Goal: Transaction & Acquisition: Purchase product/service

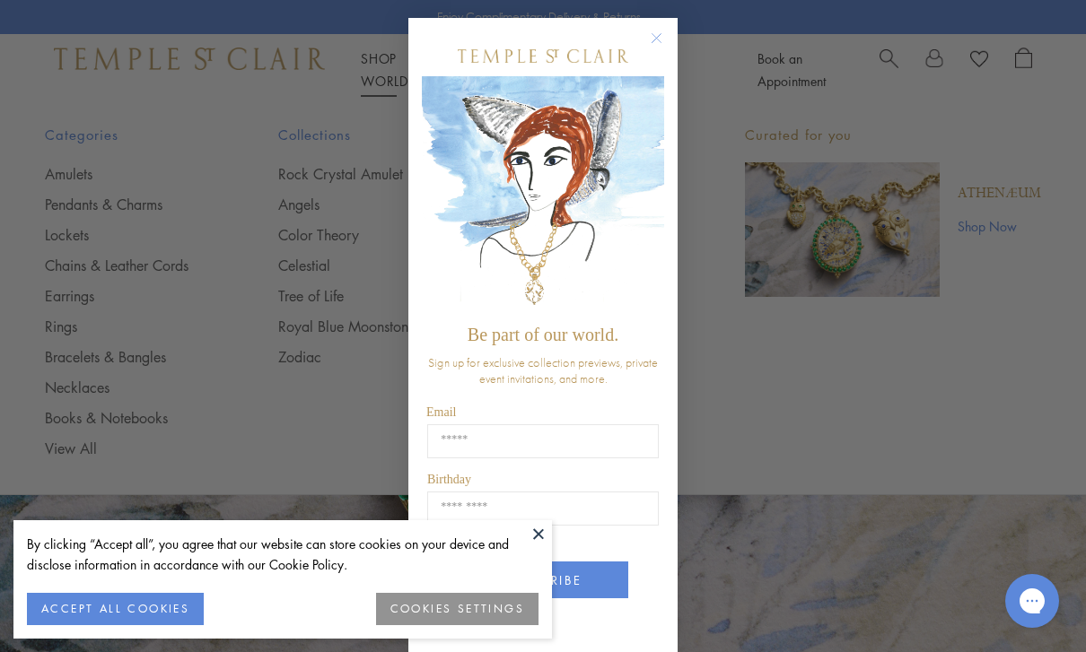
click at [660, 39] on circle "Close dialog" at bounding box center [657, 39] width 22 height 22
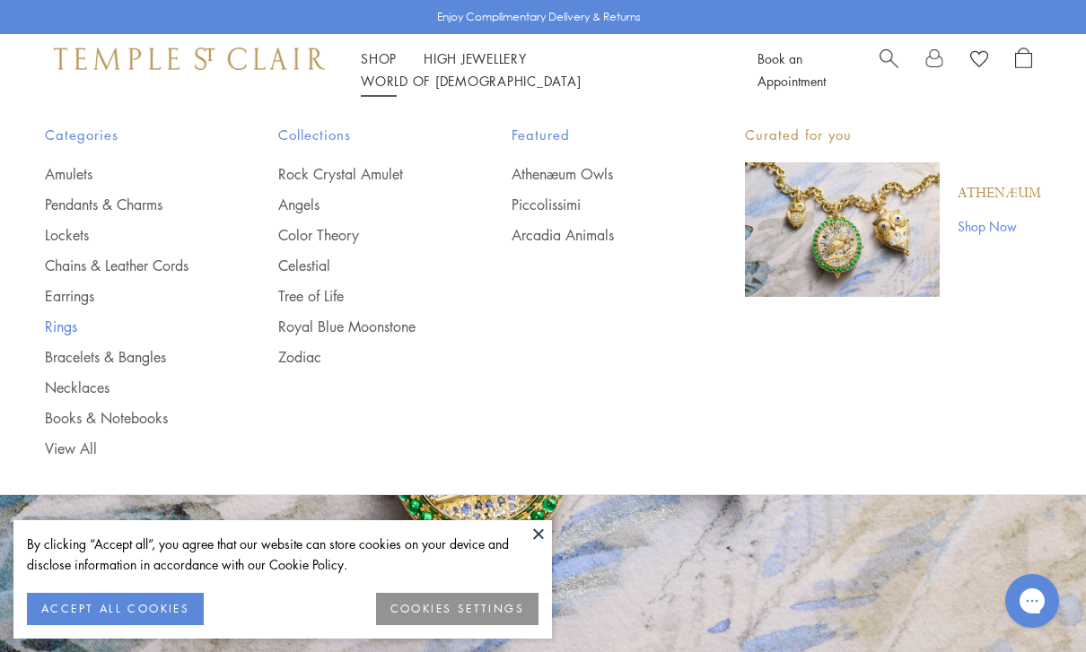
click at [56, 324] on link "Rings" at bounding box center [125, 327] width 161 height 20
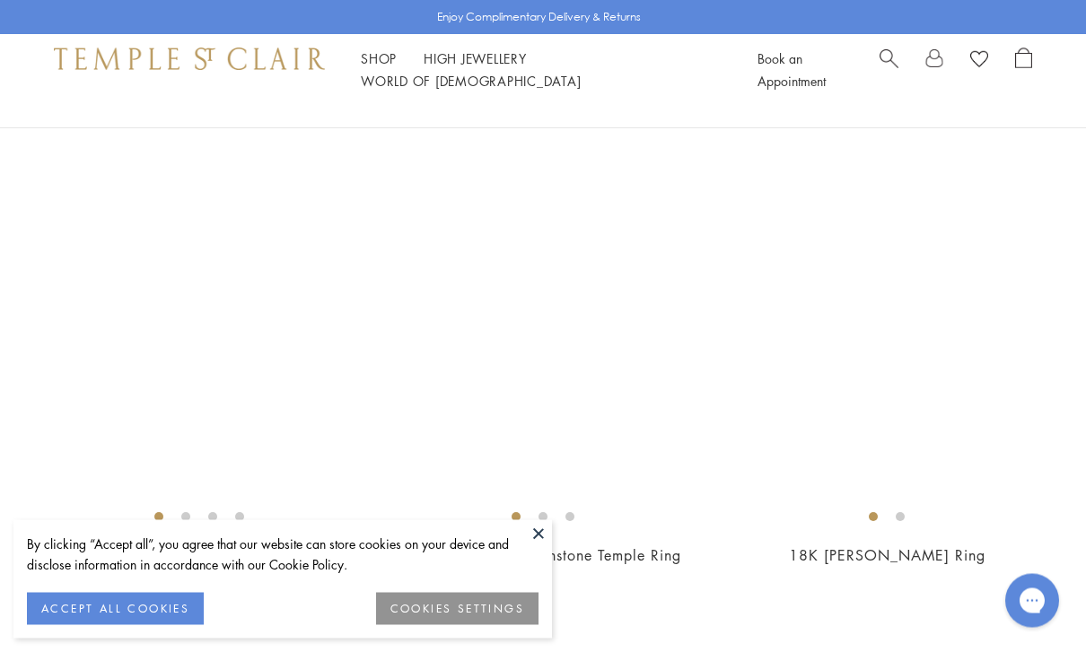
scroll to position [5636, 0]
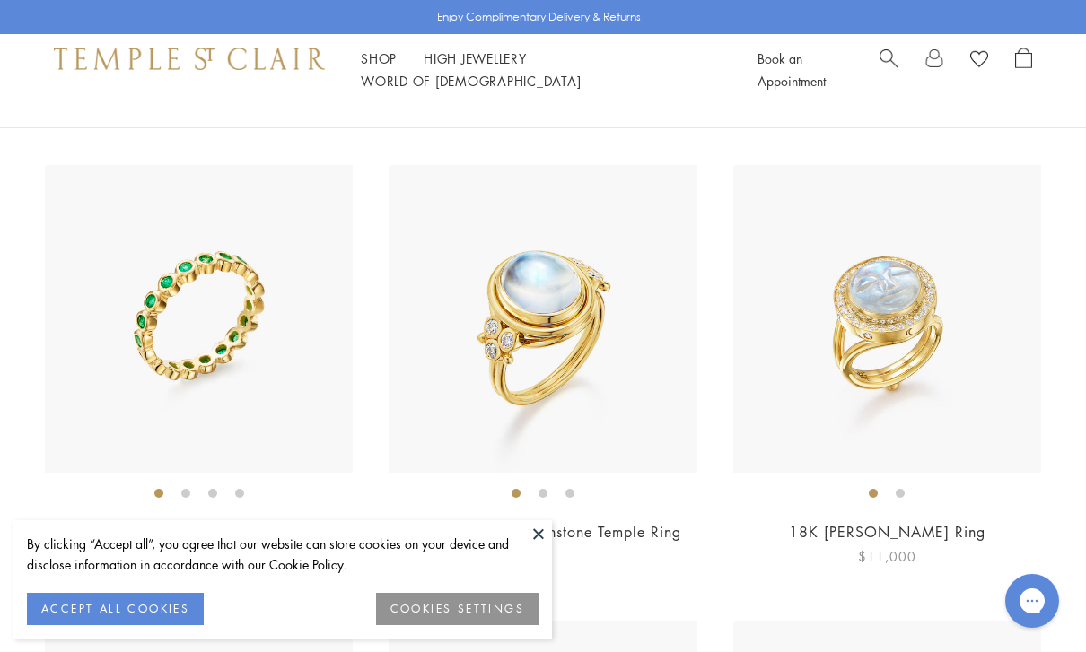
click at [905, 292] on img at bounding box center [887, 319] width 308 height 308
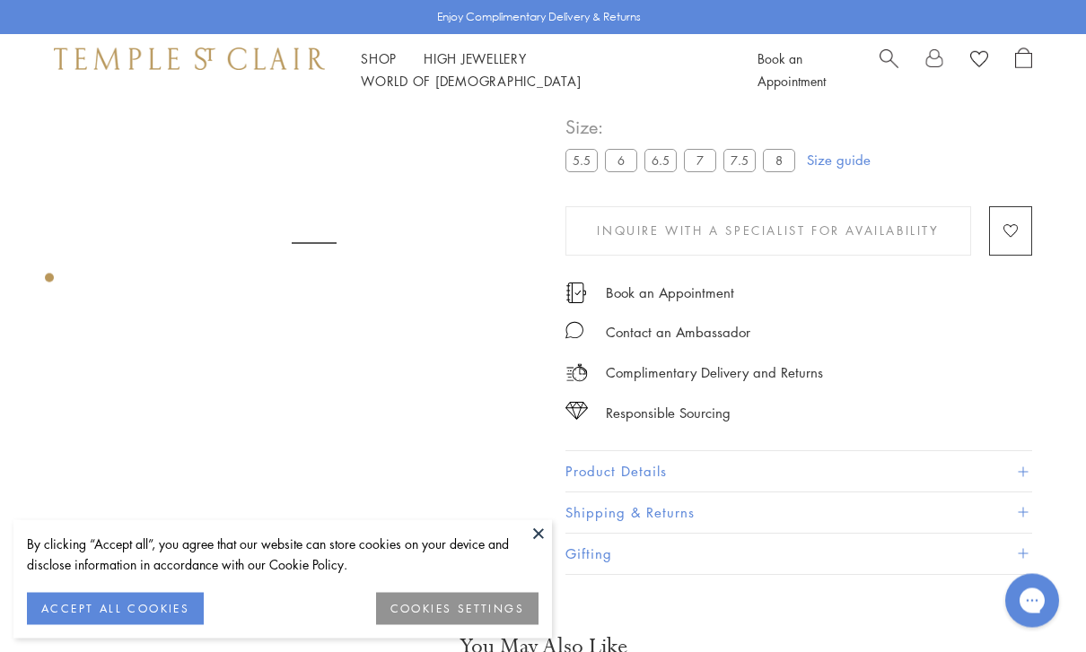
scroll to position [106, 0]
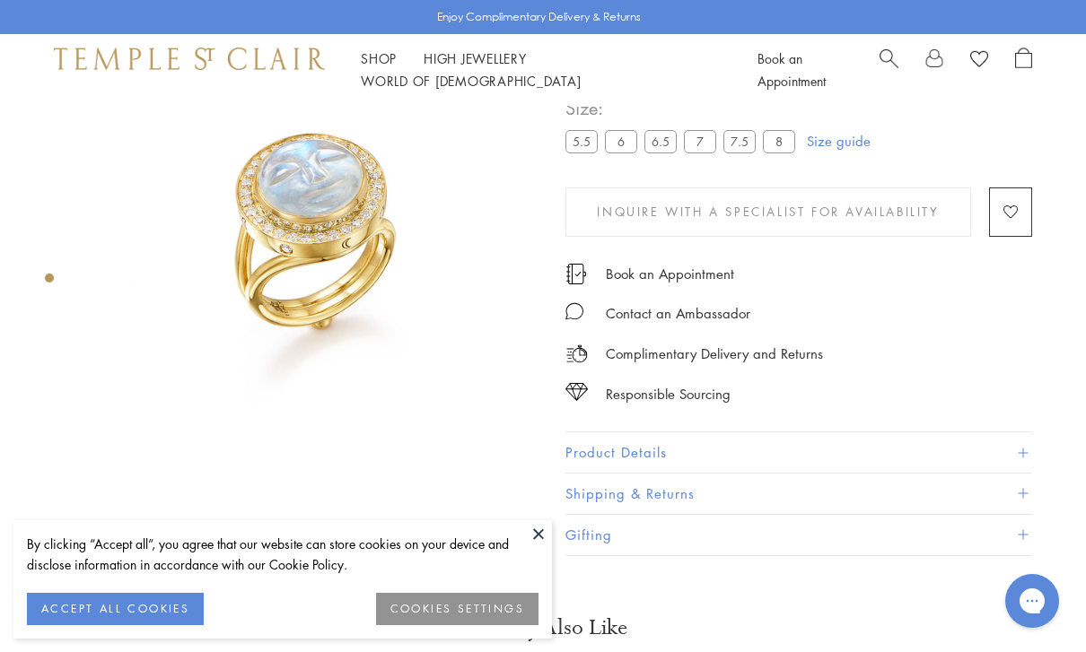
click at [787, 142] on label "8" at bounding box center [779, 141] width 32 height 22
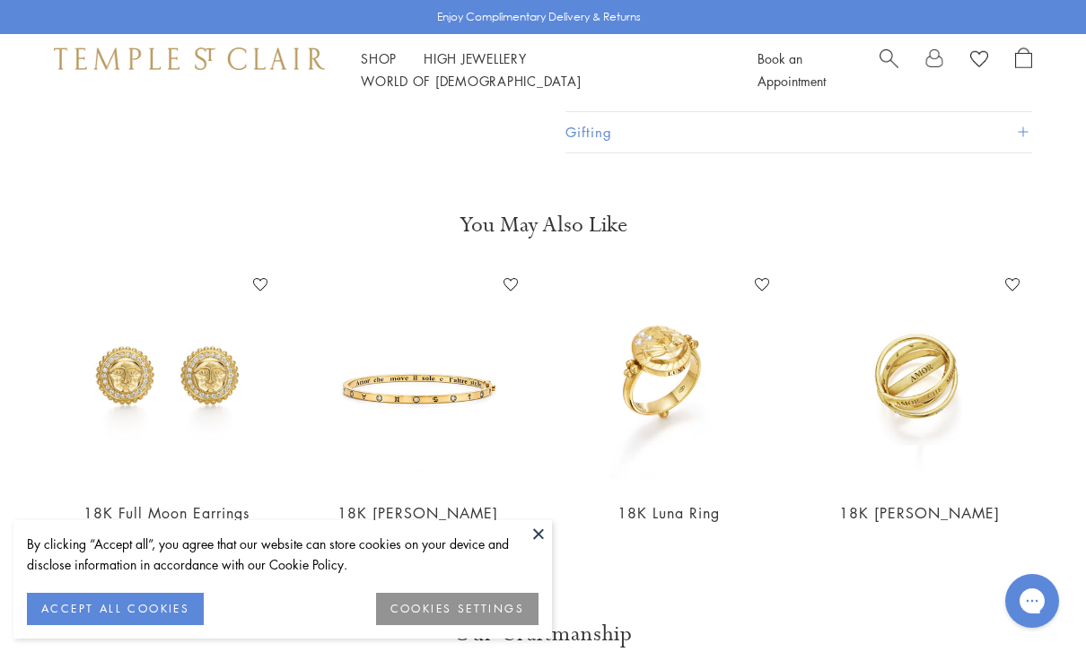
scroll to position [510, 0]
click at [548, 547] on button at bounding box center [538, 533] width 27 height 27
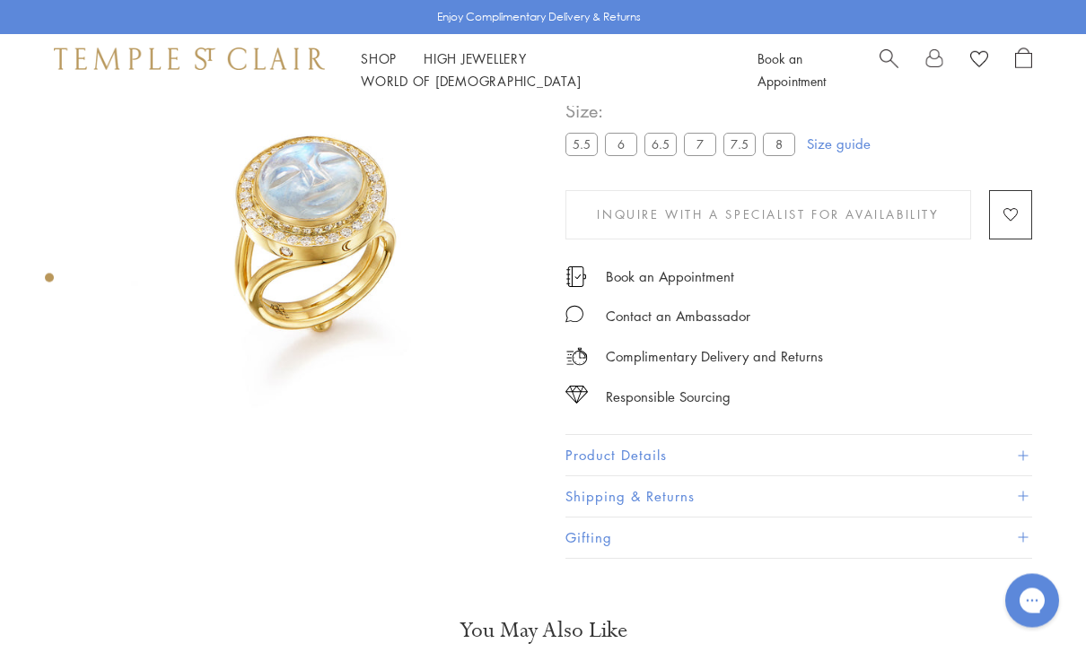
scroll to position [117, 0]
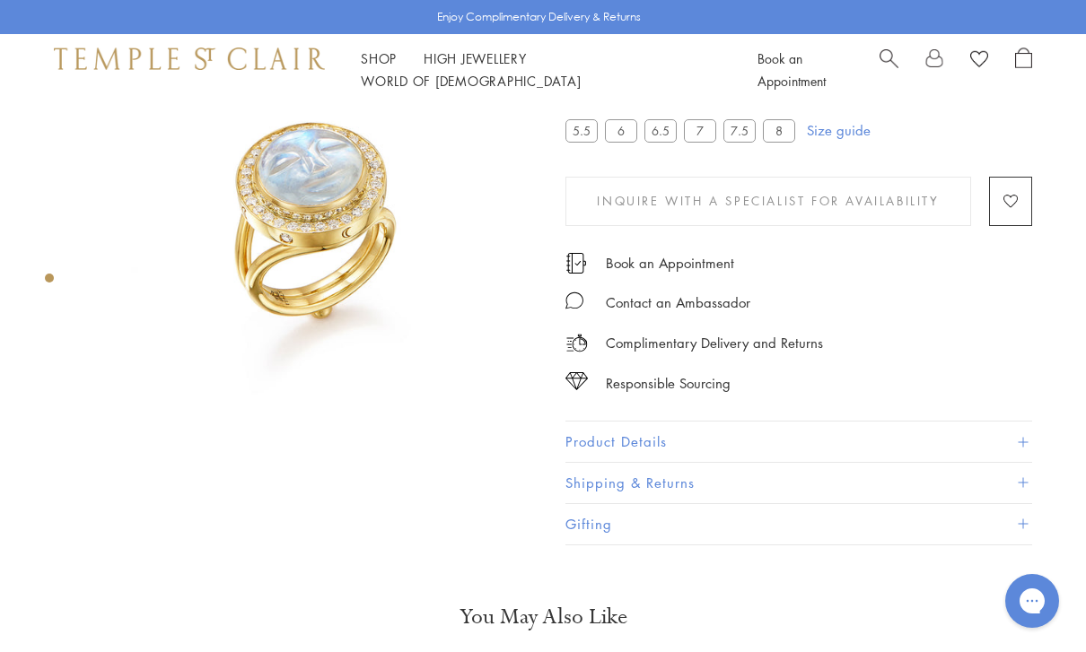
click at [646, 435] on button "Product Details" at bounding box center [798, 442] width 467 height 40
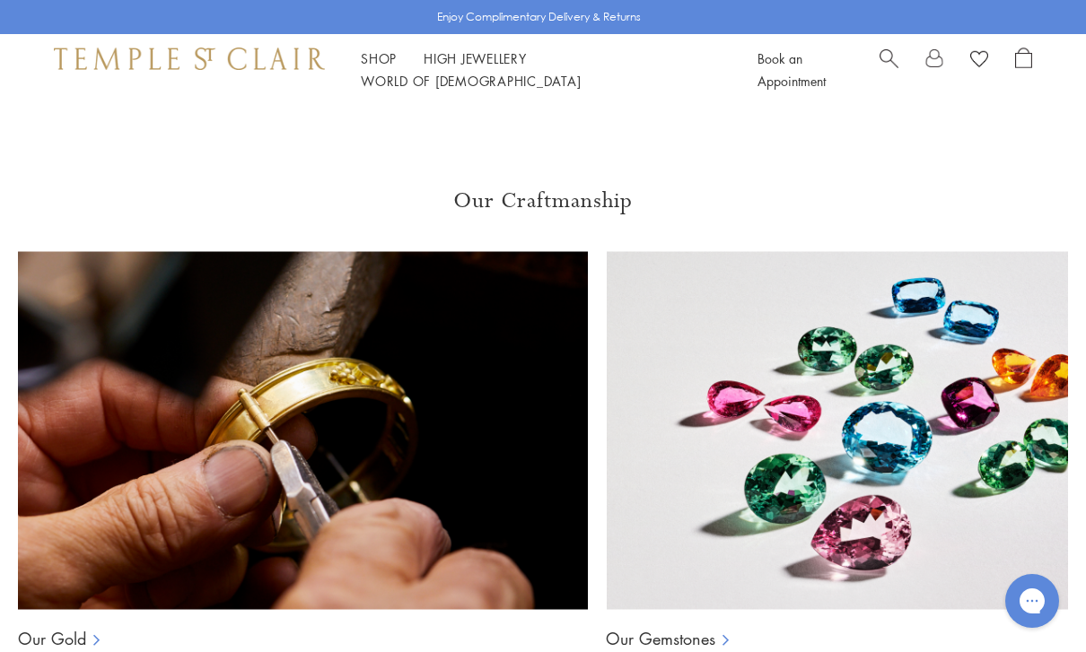
scroll to position [1211, 0]
